Goal: Information Seeking & Learning: Learn about a topic

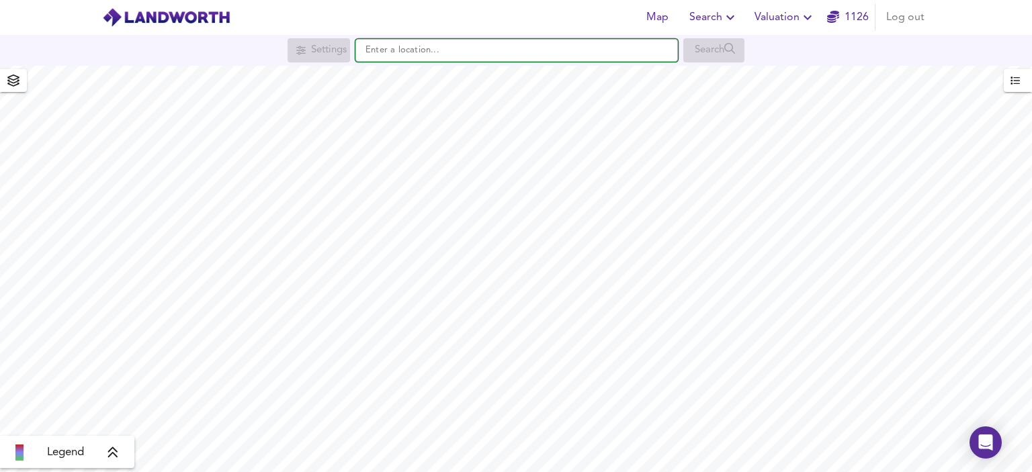
click at [414, 50] on input "text" at bounding box center [516, 50] width 322 height 23
paste input "DT11 0RN"
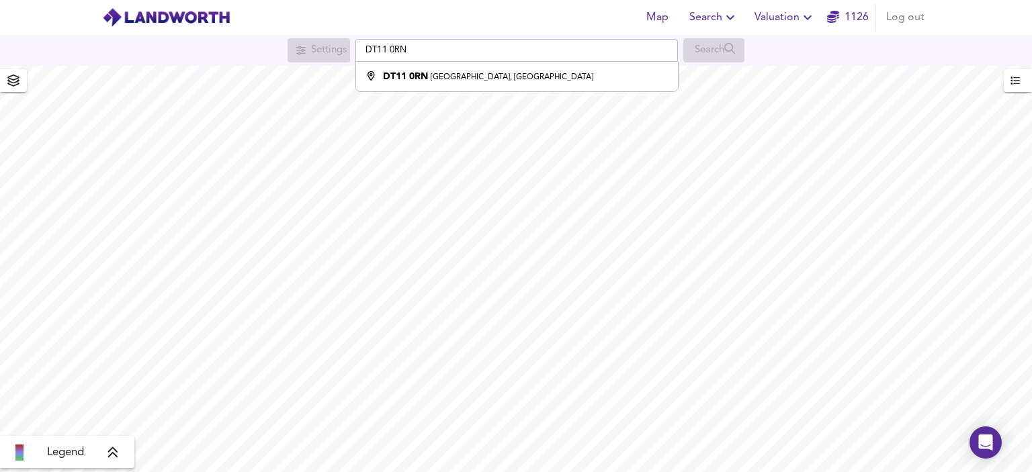
click at [424, 75] on strong "DT11 0RN" at bounding box center [405, 76] width 45 height 9
type input "[STREET_ADDRESS]"
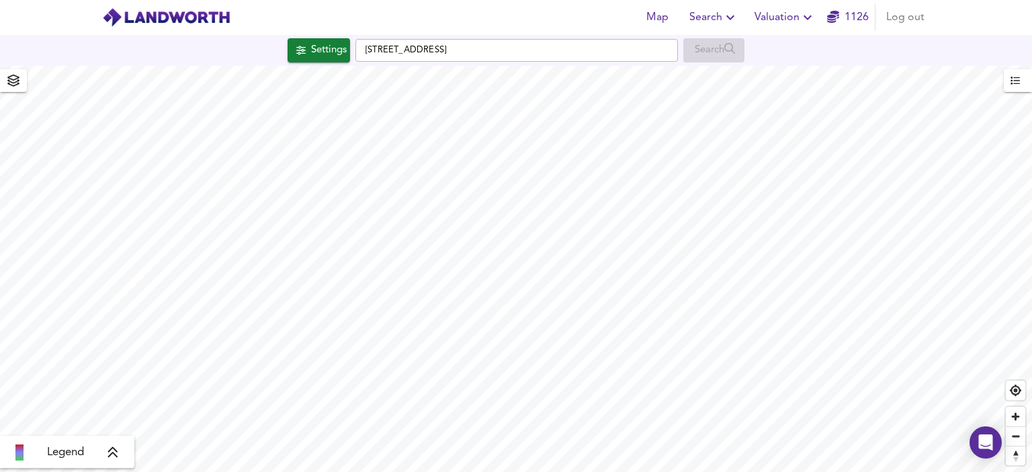
checkbox input "false"
checkbox input "true"
